Goal: Find specific page/section: Locate a particular part of the current website

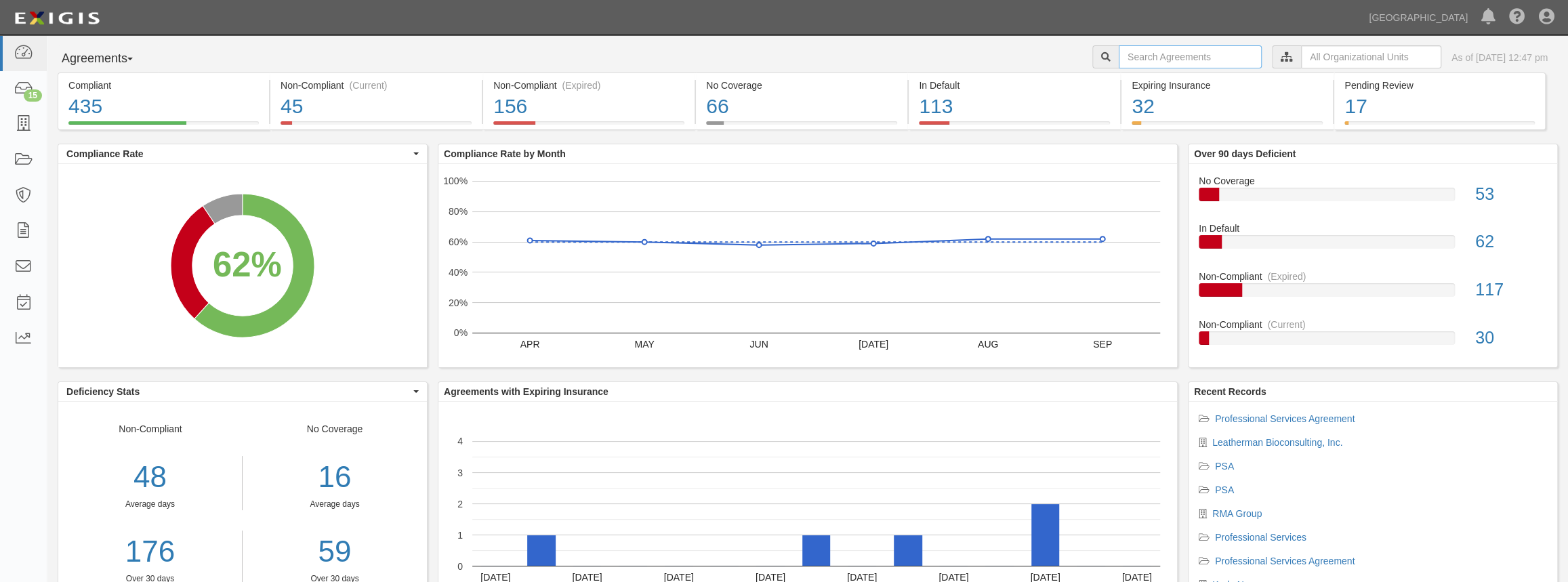
click at [1181, 55] on input "text" at bounding box center [1190, 57] width 143 height 23
paste input "RMA Group"
type input "RMA Group"
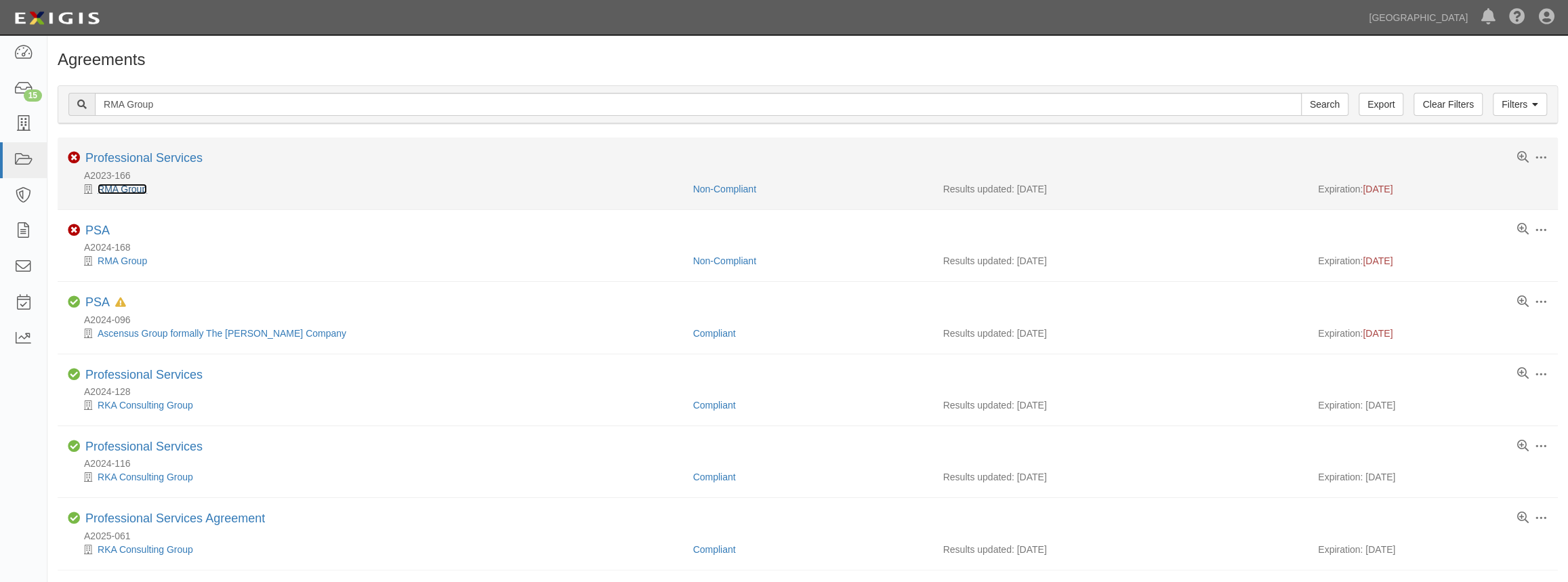
click at [112, 190] on link "RMA Group" at bounding box center [122, 190] width 50 height 11
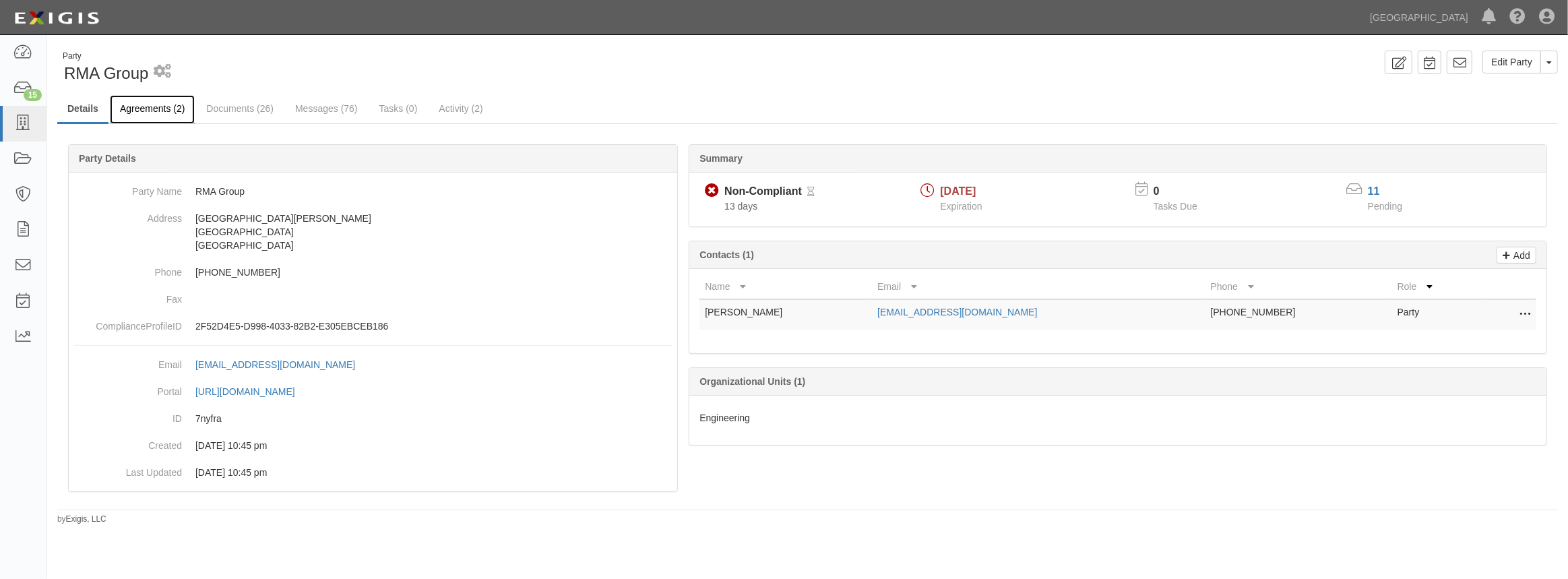
click at [166, 115] on link "Agreements (2)" at bounding box center [152, 109] width 85 height 29
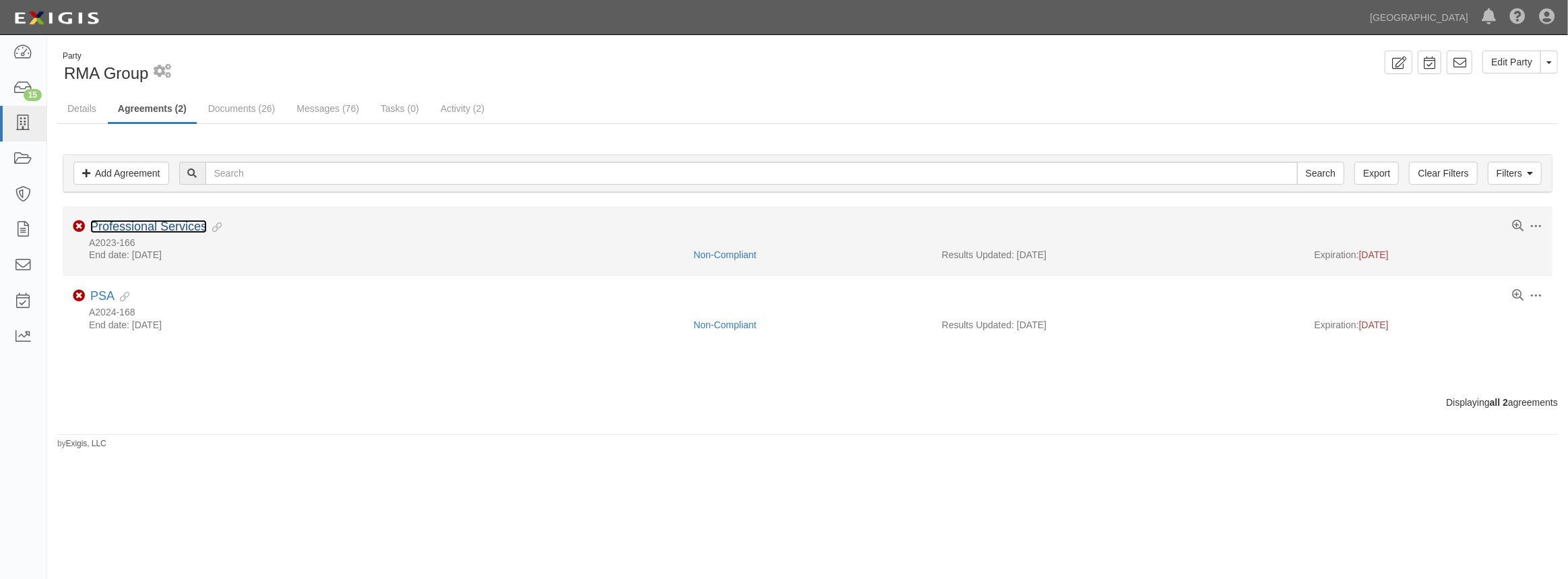
click at [111, 228] on link "Professional Services" at bounding box center [148, 226] width 116 height 13
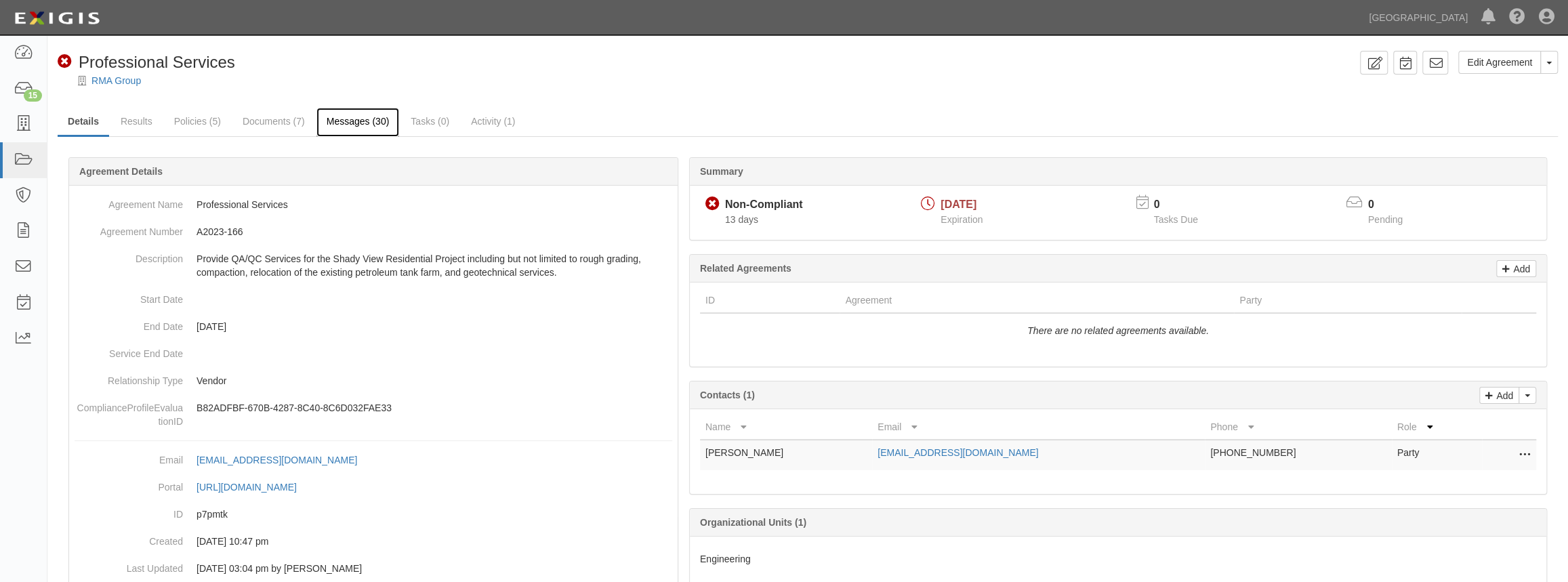
click at [345, 121] on link "Messages (30)" at bounding box center [358, 122] width 84 height 29
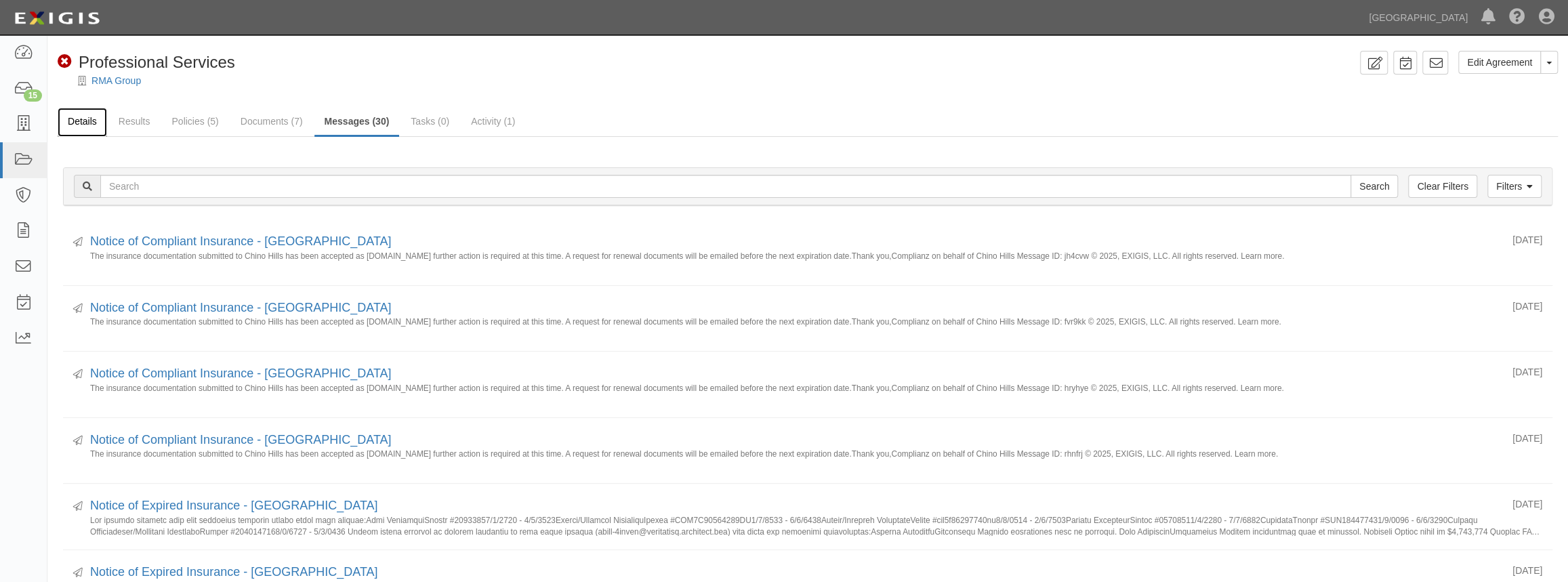
click at [96, 125] on link "Details" at bounding box center [82, 122] width 50 height 29
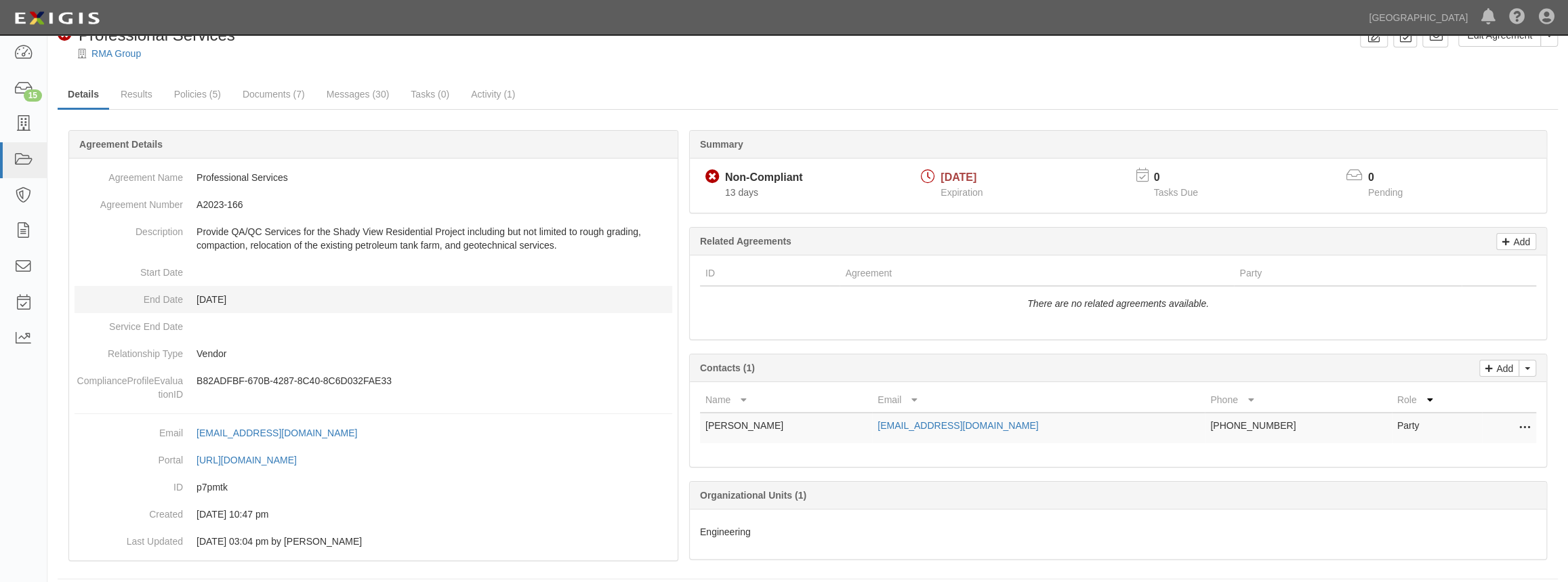
scroll to position [39, 0]
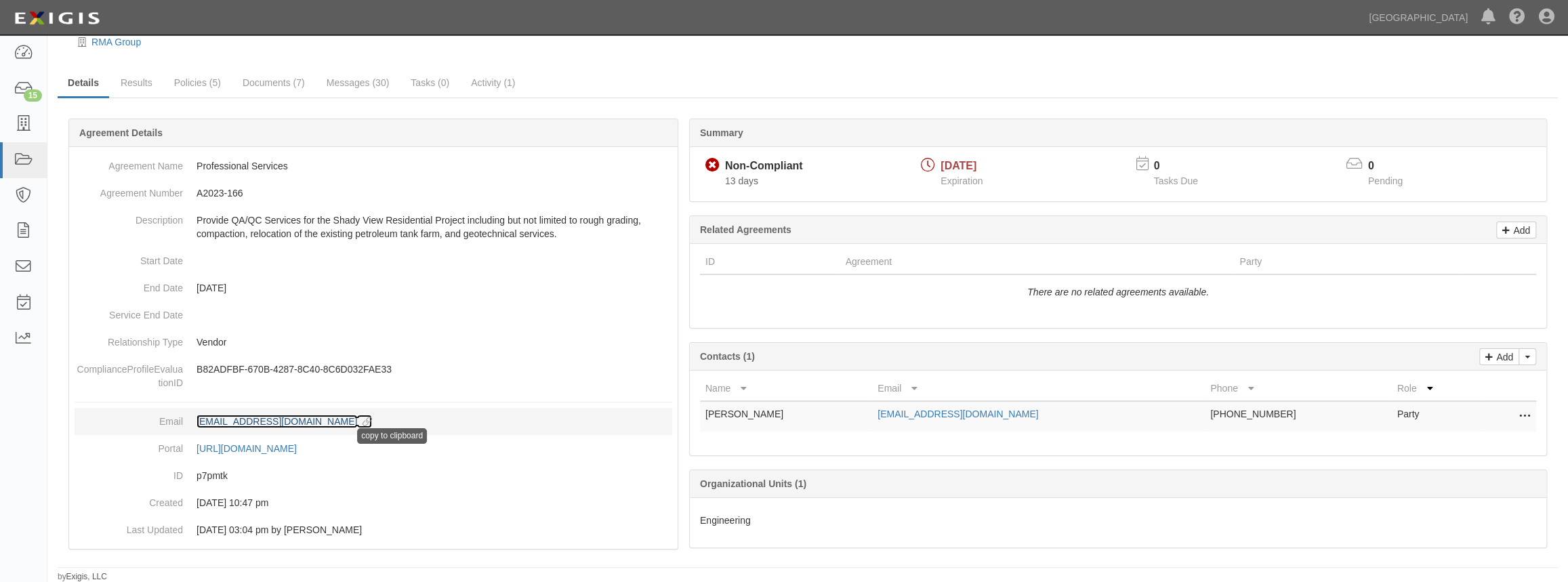
click at [372, 424] on icon at bounding box center [364, 422] width 15 height 9
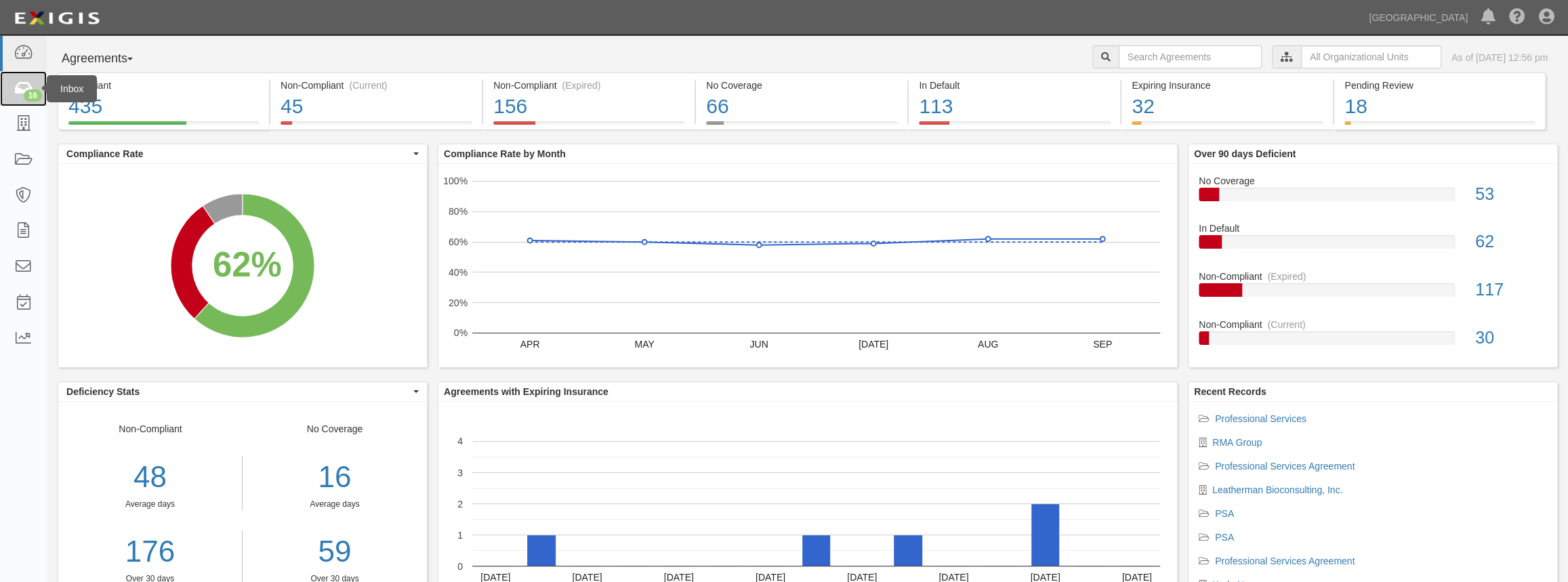
click at [28, 94] on div "16" at bounding box center [32, 95] width 18 height 12
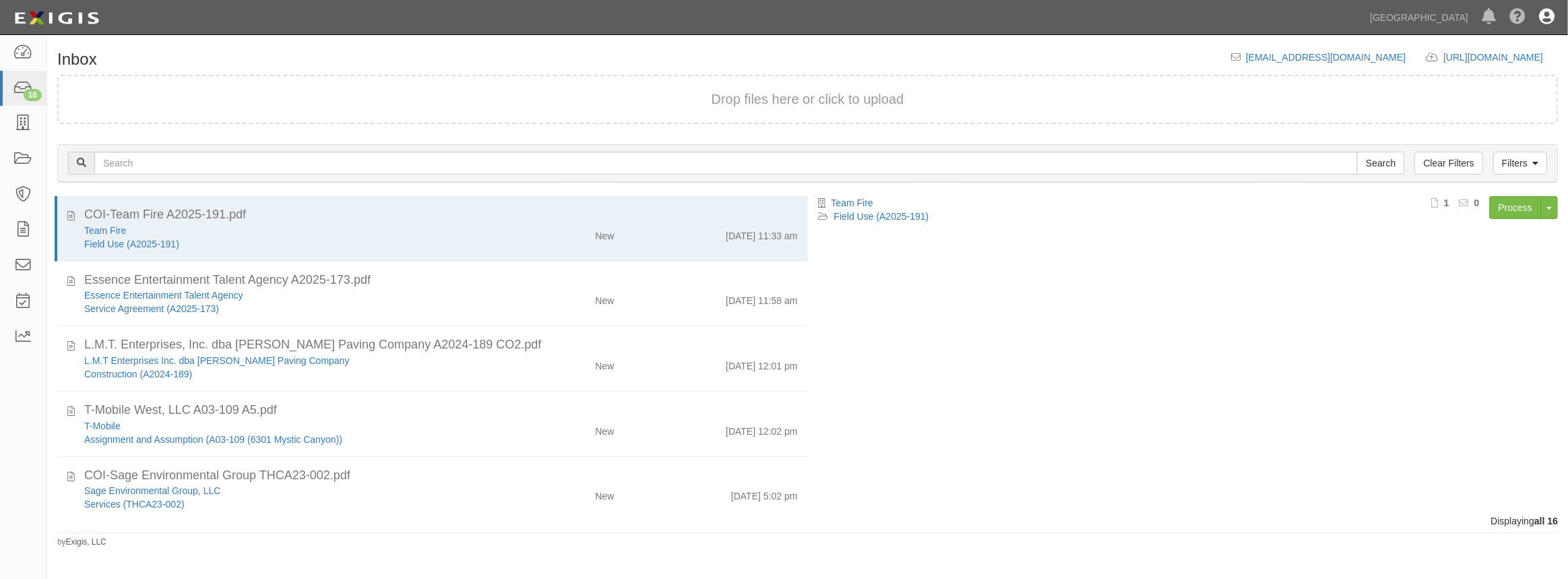
click at [1541, 20] on icon at bounding box center [1547, 17] width 16 height 16
click at [1477, 87] on link "Sign Out" at bounding box center [1508, 79] width 107 height 27
